Goal: Information Seeking & Learning: Learn about a topic

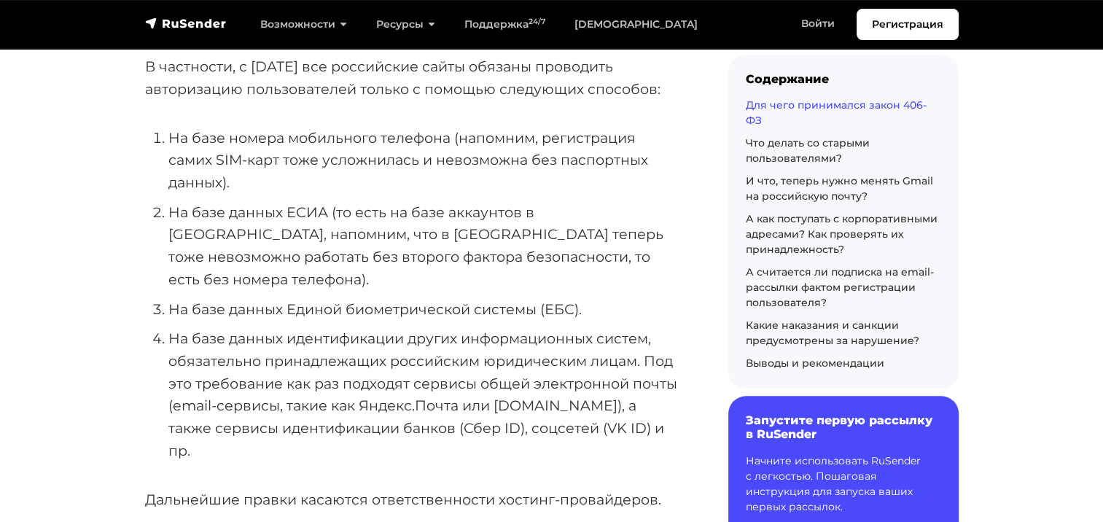
scroll to position [1385, 0]
click at [443, 356] on li "На базе данных идентификации других информационных систем, обязательно принадле…" at bounding box center [424, 394] width 513 height 134
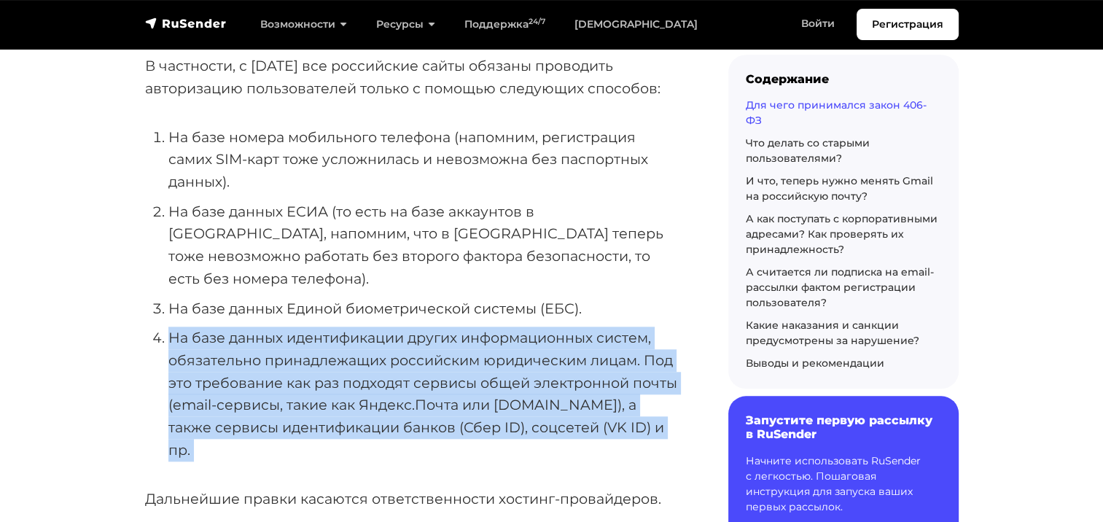
click at [443, 356] on li "На базе данных идентификации других информационных систем, обязательно принадле…" at bounding box center [424, 394] width 513 height 134
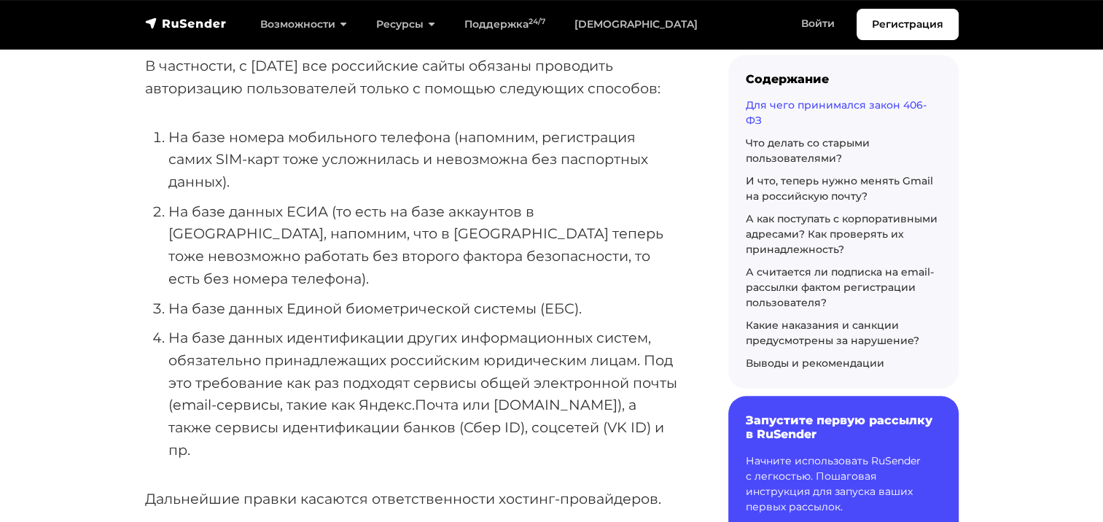
drag, startPoint x: 443, startPoint y: 356, endPoint x: 426, endPoint y: 426, distance: 72.1
click at [233, 131] on li "На базе номера мобильного телефона (напомним, регистрация самих SIM-карт тоже у…" at bounding box center [424, 159] width 513 height 67
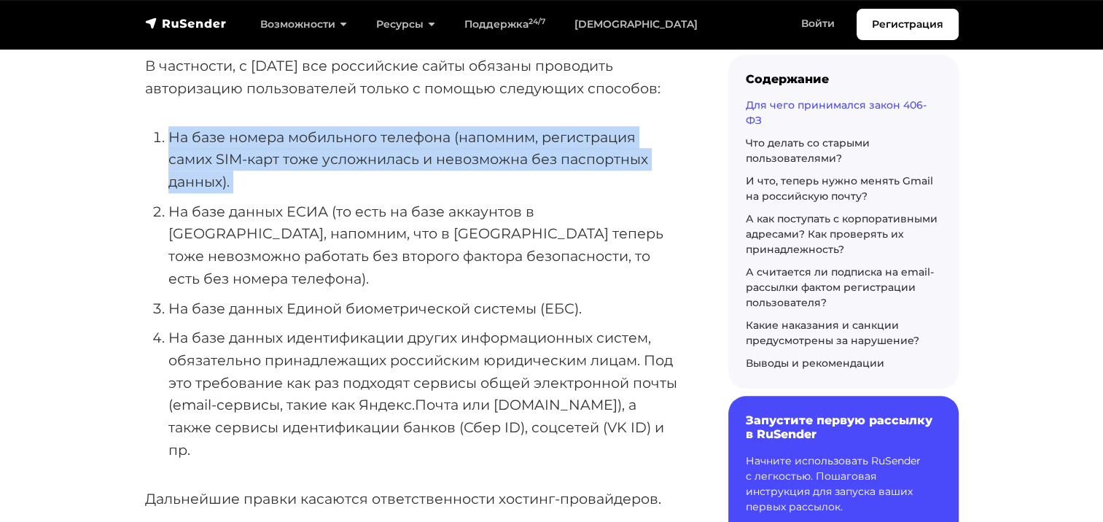
click at [233, 131] on li "На базе номера мобильного телефона (напомним, регистрация самих SIM-карт тоже у…" at bounding box center [424, 159] width 513 height 67
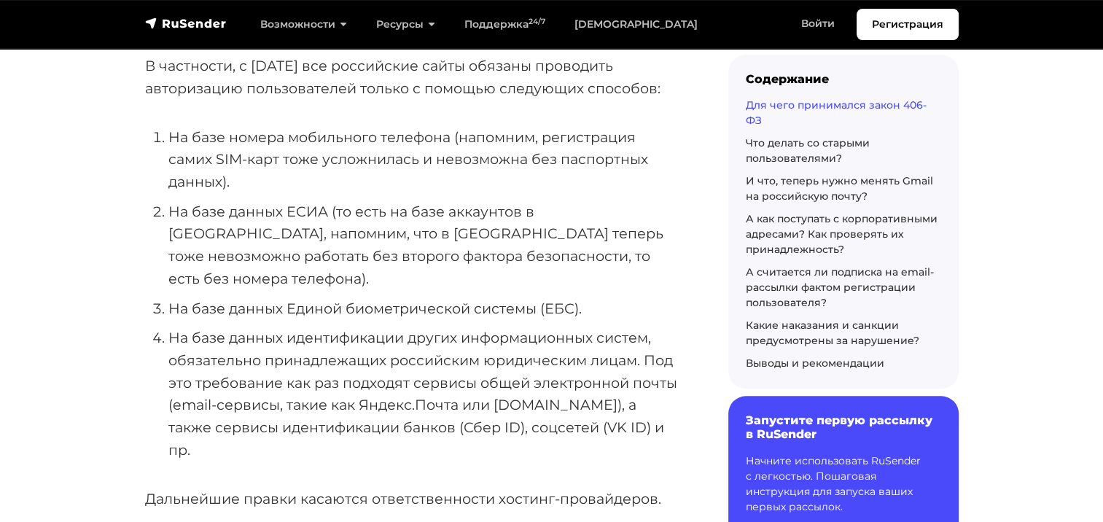
drag, startPoint x: 233, startPoint y: 131, endPoint x: 277, endPoint y: 236, distance: 114.0
click at [277, 236] on li "На базе данных ЕСИА (то есть на базе аккаунтов в [GEOGRAPHIC_DATA], напомним, ч…" at bounding box center [424, 245] width 513 height 90
click at [280, 236] on li "На базе данных ЕСИА (то есть на базе аккаунтов в [GEOGRAPHIC_DATA], напомним, ч…" at bounding box center [424, 245] width 513 height 90
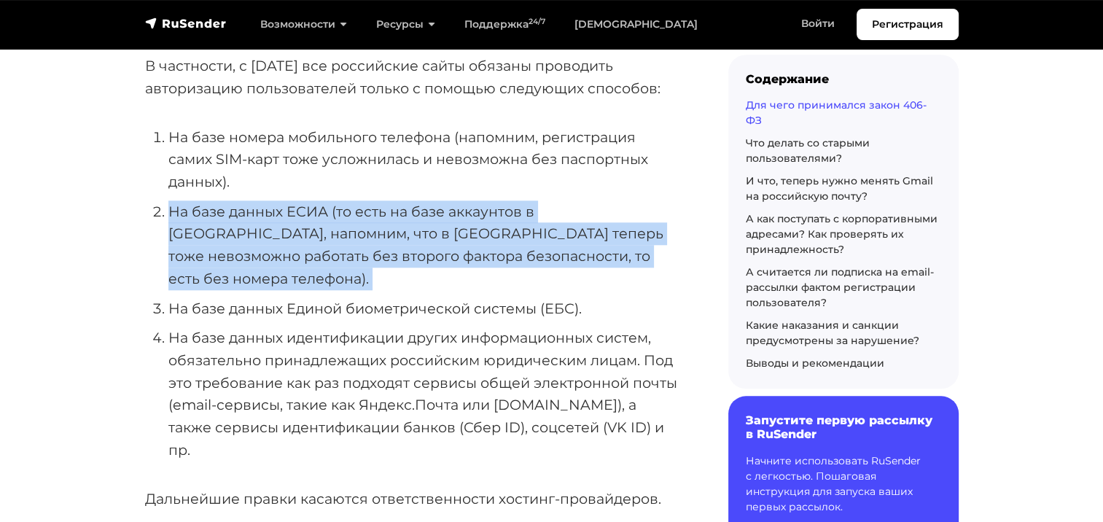
click at [280, 236] on li "На базе данных ЕСИА (то есть на базе аккаунтов в [GEOGRAPHIC_DATA], напомним, ч…" at bounding box center [424, 245] width 513 height 90
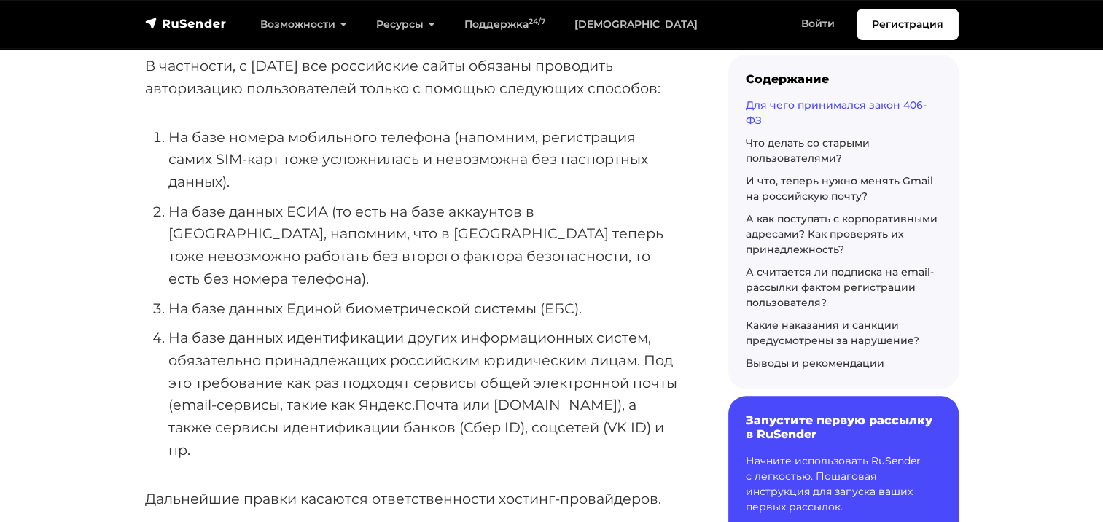
drag, startPoint x: 280, startPoint y: 236, endPoint x: 289, endPoint y: 315, distance: 79.3
click at [289, 327] on li "На базе данных идентификации других информационных систем, обязательно принадле…" at bounding box center [424, 394] width 513 height 134
